Goal: Obtain resource: Download file/media

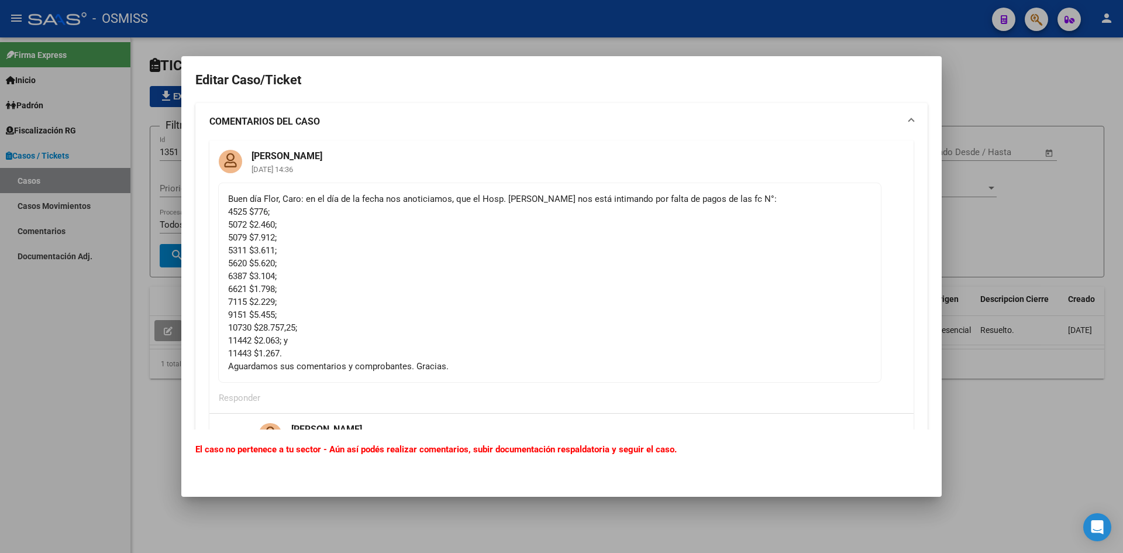
click at [1003, 94] on div at bounding box center [561, 276] width 1123 height 553
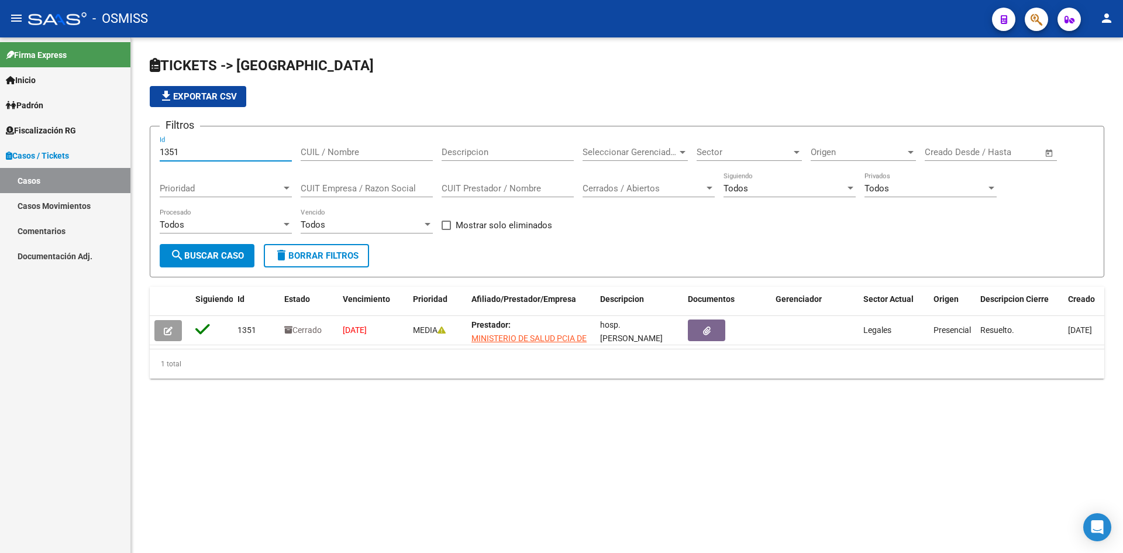
drag, startPoint x: 181, startPoint y: 150, endPoint x: 160, endPoint y: 156, distance: 21.9
click at [160, 156] on input "1351" at bounding box center [226, 152] width 132 height 11
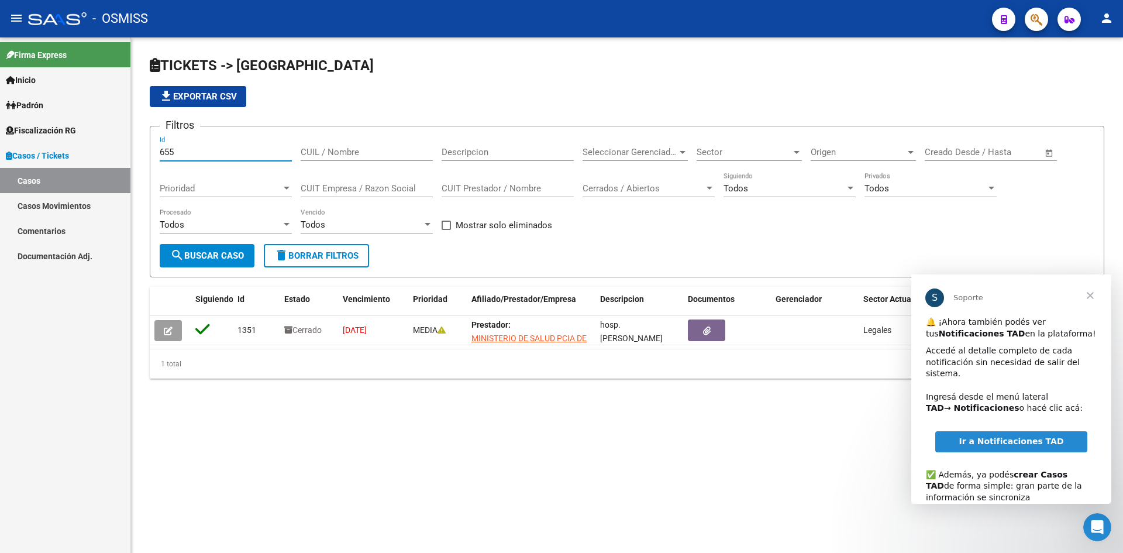
click at [205, 252] on span "search Buscar Caso" at bounding box center [207, 255] width 74 height 11
click at [1087, 297] on span "Cerrar" at bounding box center [1091, 295] width 42 height 42
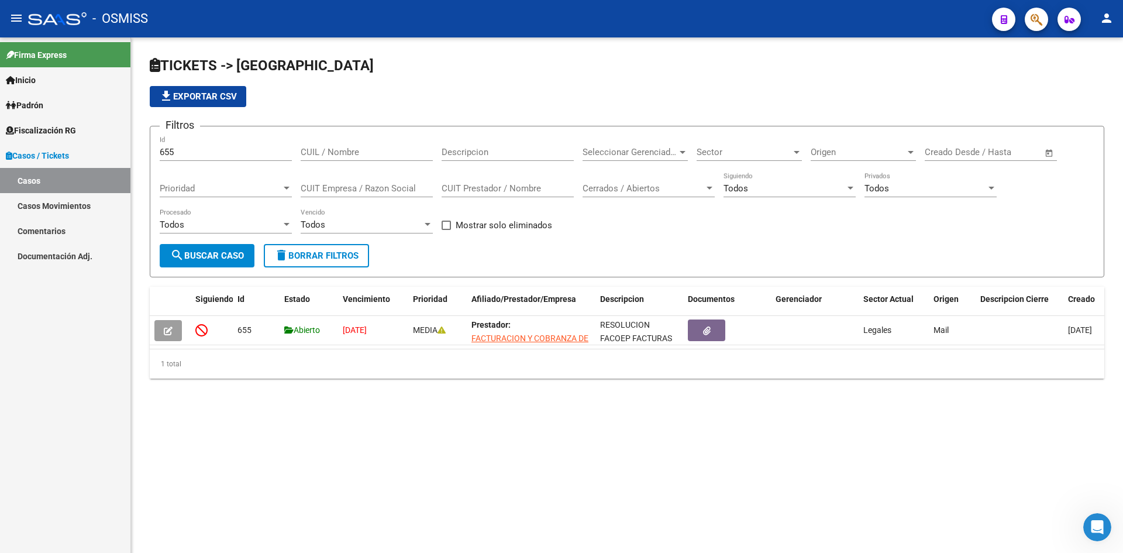
click at [204, 249] on button "search Buscar Caso" at bounding box center [207, 255] width 95 height 23
click at [180, 153] on input "655" at bounding box center [226, 152] width 132 height 11
type input "6"
click at [205, 253] on span "search Buscar Caso" at bounding box center [207, 255] width 74 height 11
click at [174, 150] on input "1119" at bounding box center [226, 152] width 132 height 11
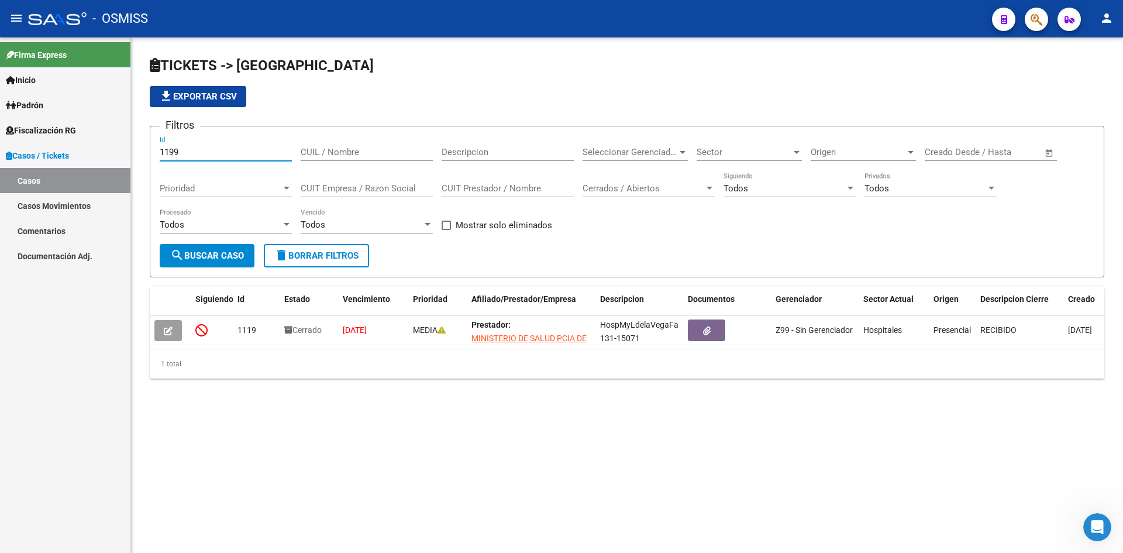
type input "1199"
click at [226, 250] on span "search Buscar Caso" at bounding box center [207, 255] width 74 height 11
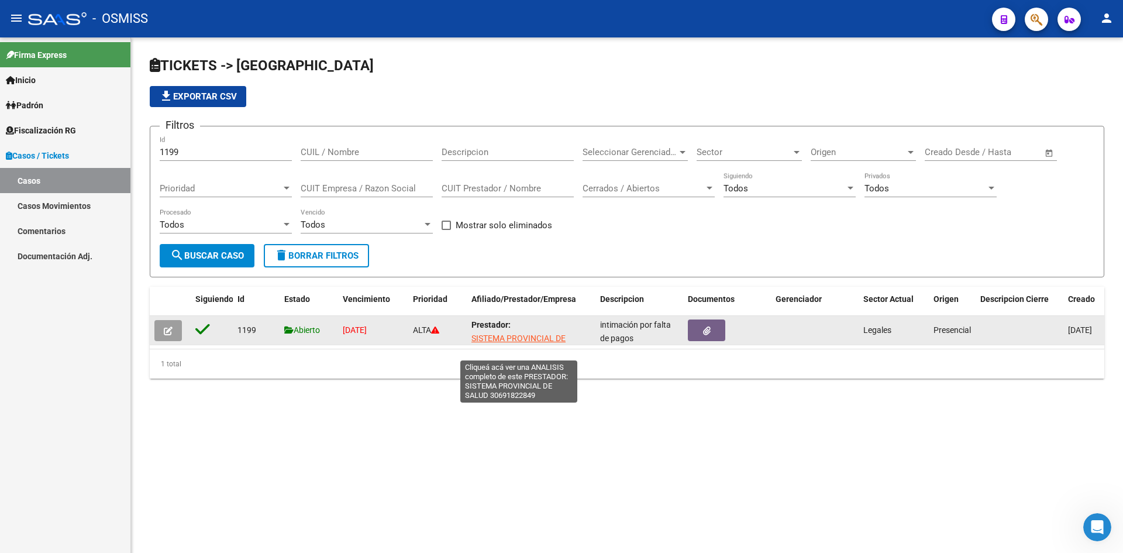
click at [531, 336] on span "SISTEMA PROVINCIAL DE SALUD" at bounding box center [519, 345] width 94 height 23
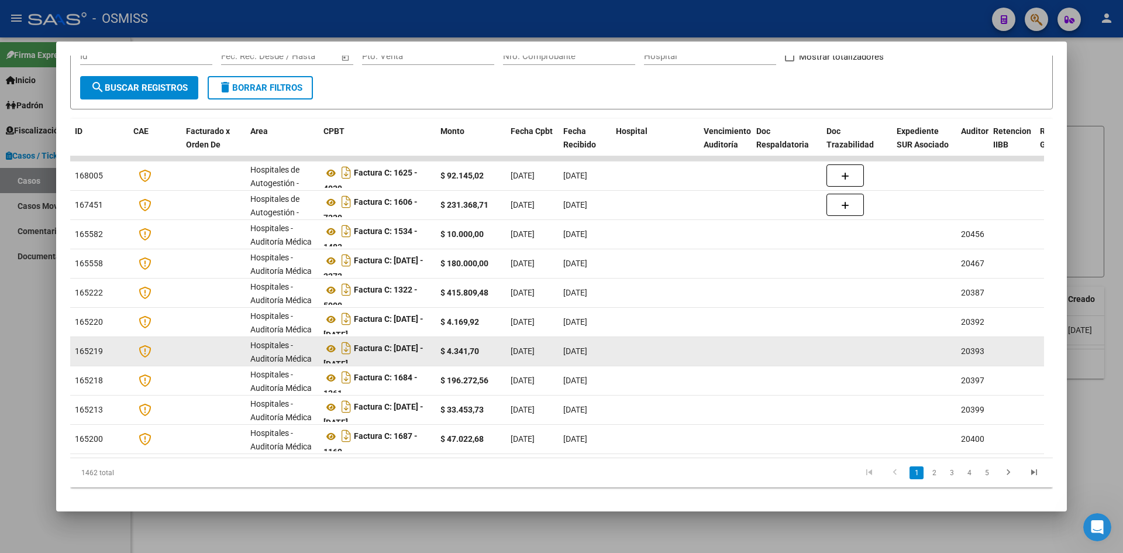
scroll to position [214, 0]
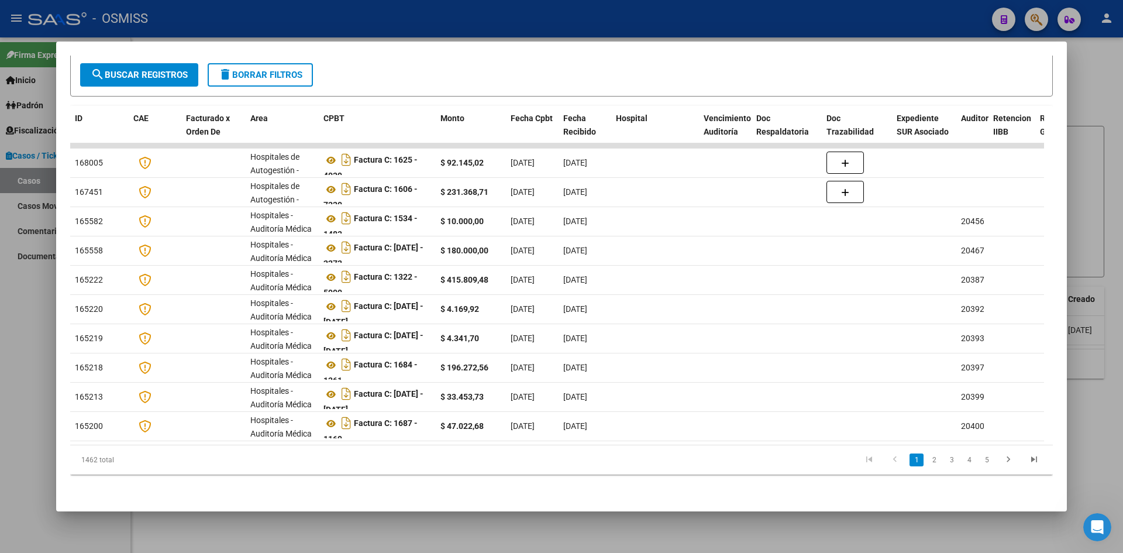
click at [1093, 73] on div at bounding box center [561, 276] width 1123 height 553
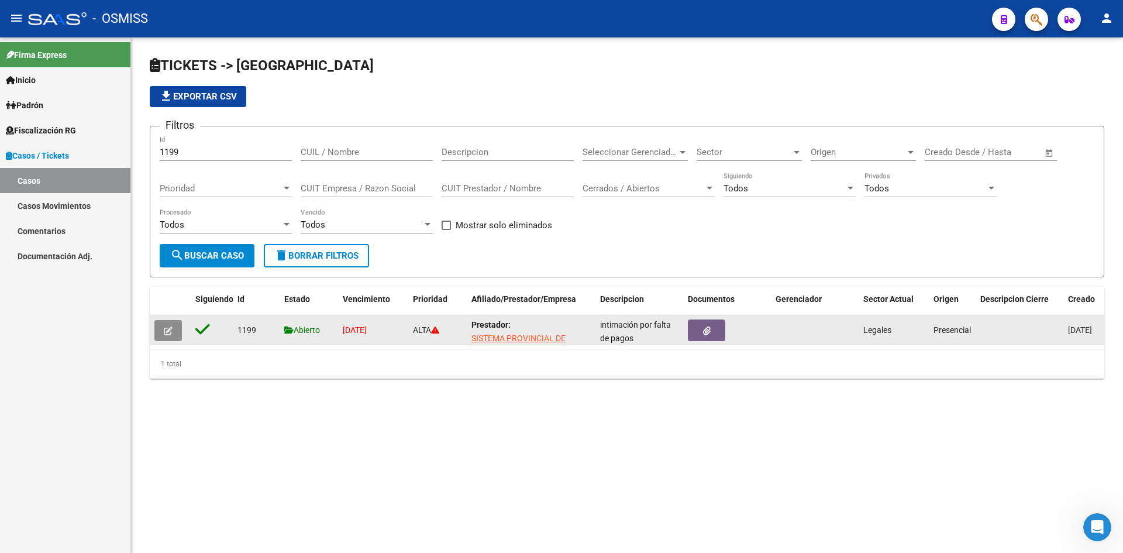
click at [163, 331] on button "button" at bounding box center [168, 330] width 28 height 21
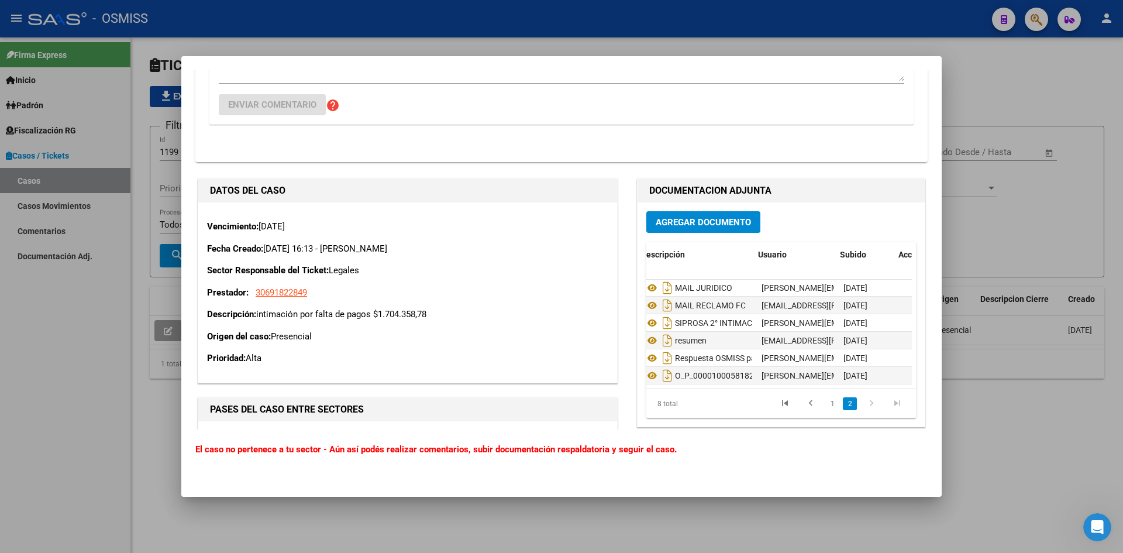
scroll to position [44, 47]
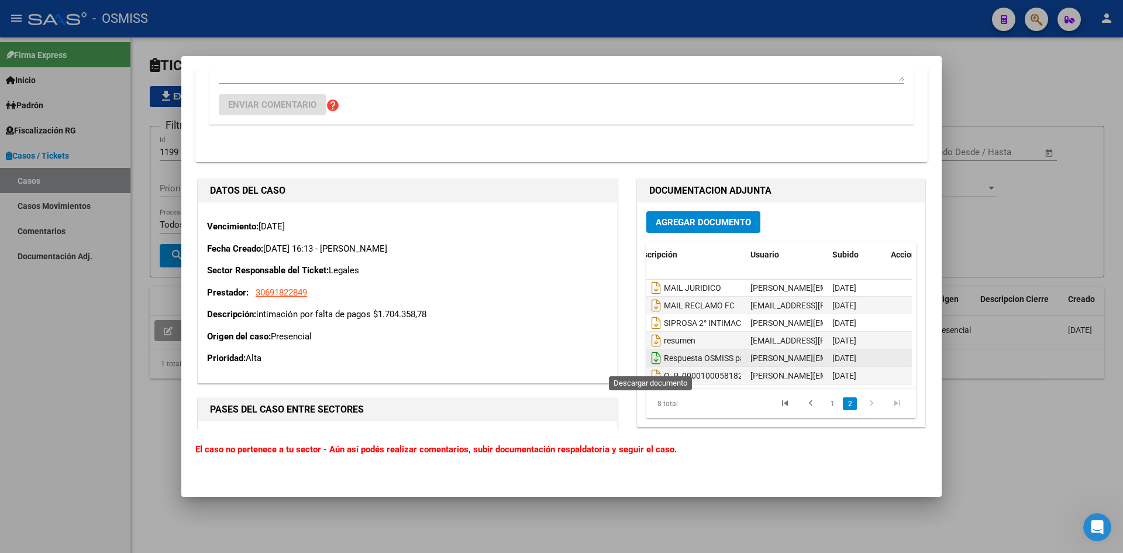
click at [651, 359] on icon "Descargar documento" at bounding box center [656, 358] width 15 height 19
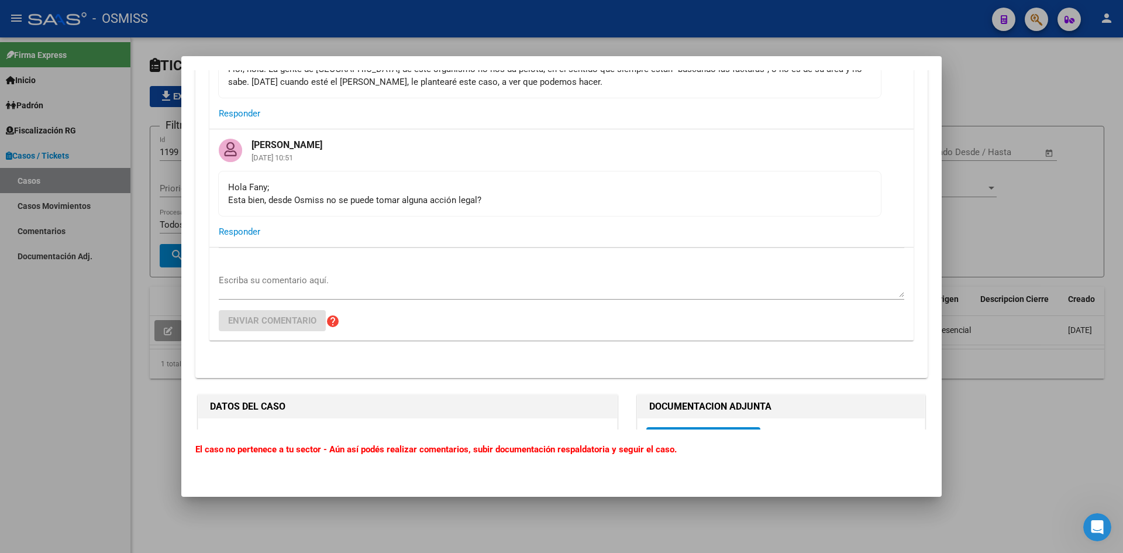
scroll to position [4213, 0]
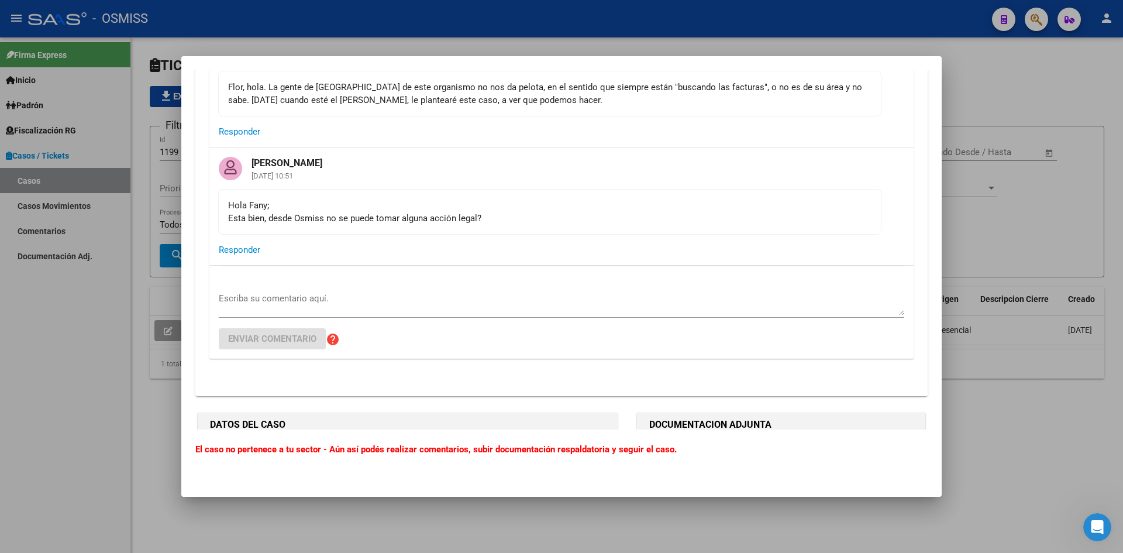
click at [984, 87] on div at bounding box center [561, 276] width 1123 height 553
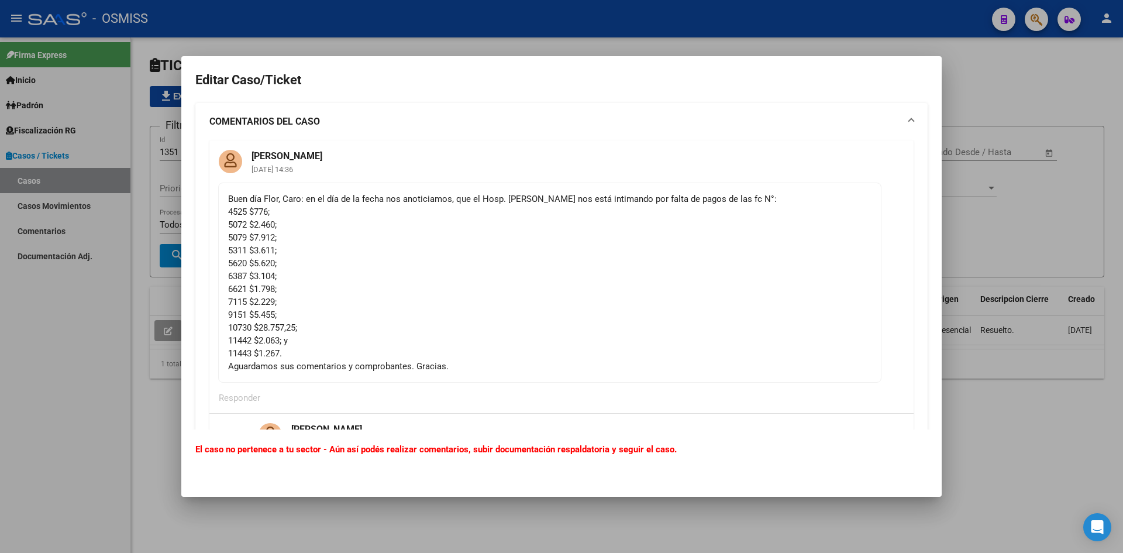
click at [978, 69] on div at bounding box center [561, 276] width 1123 height 553
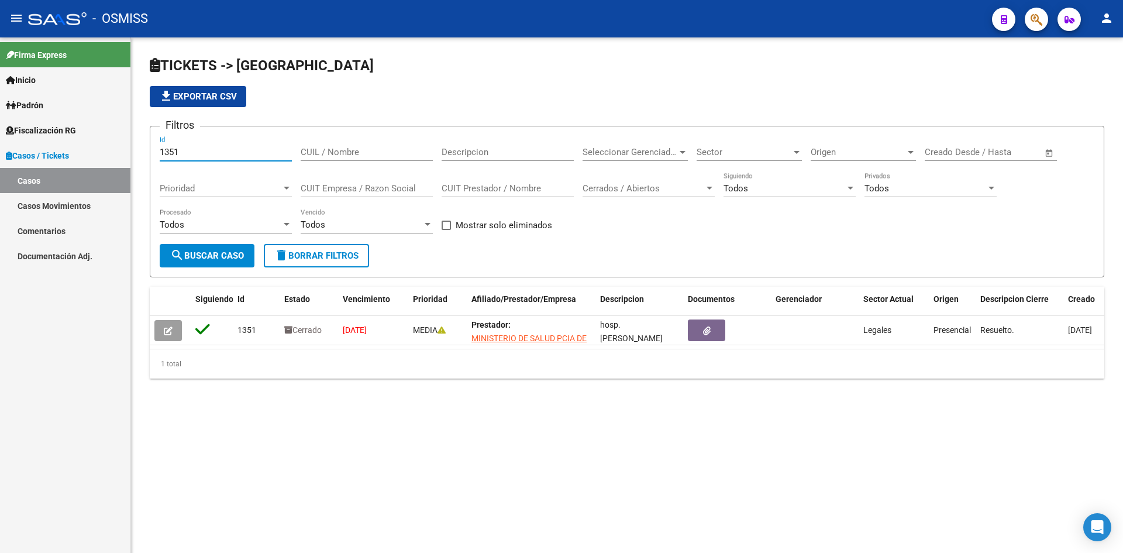
click at [220, 147] on input "1351" at bounding box center [226, 152] width 132 height 11
type input "1199"
click at [205, 259] on span "search Buscar Caso" at bounding box center [207, 255] width 74 height 11
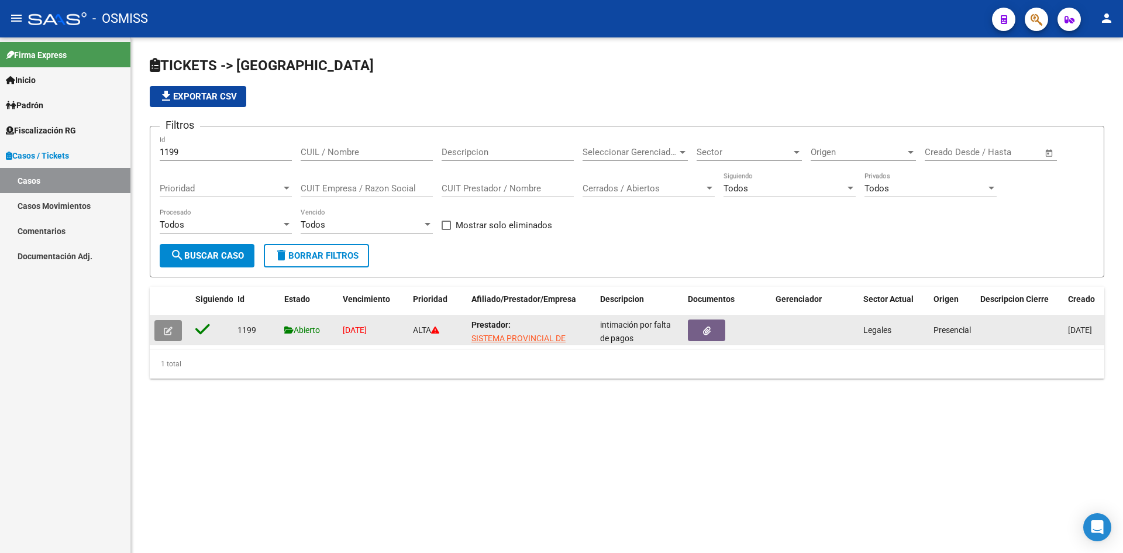
click at [164, 333] on icon "button" at bounding box center [168, 331] width 9 height 9
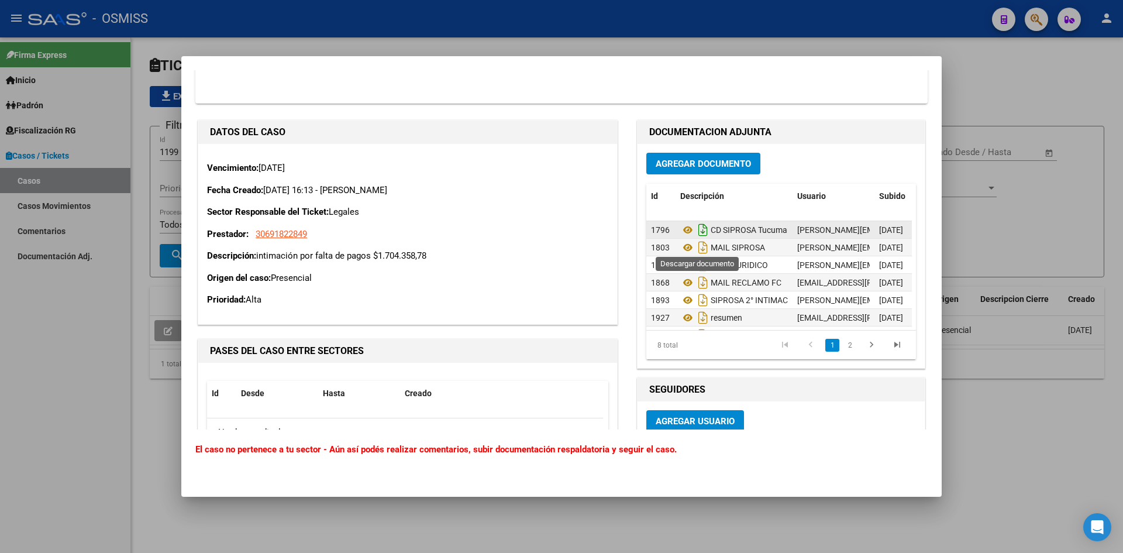
click at [699, 239] on icon "Descargar documento" at bounding box center [703, 230] width 15 height 19
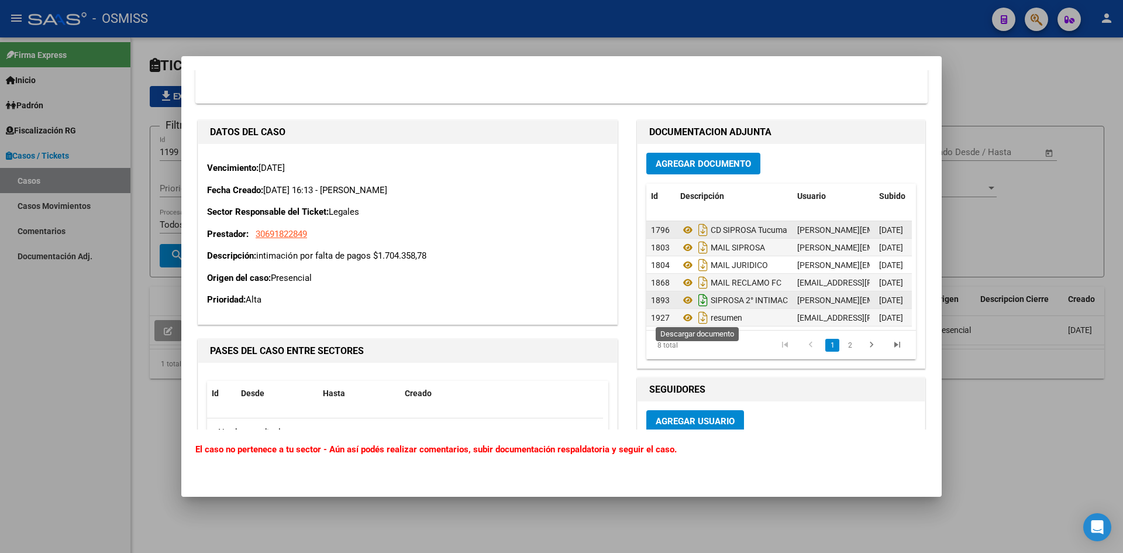
click at [700, 310] on icon "Descargar documento" at bounding box center [703, 300] width 15 height 19
click at [982, 63] on div at bounding box center [561, 276] width 1123 height 553
